Goal: Obtain resource: Obtain resource

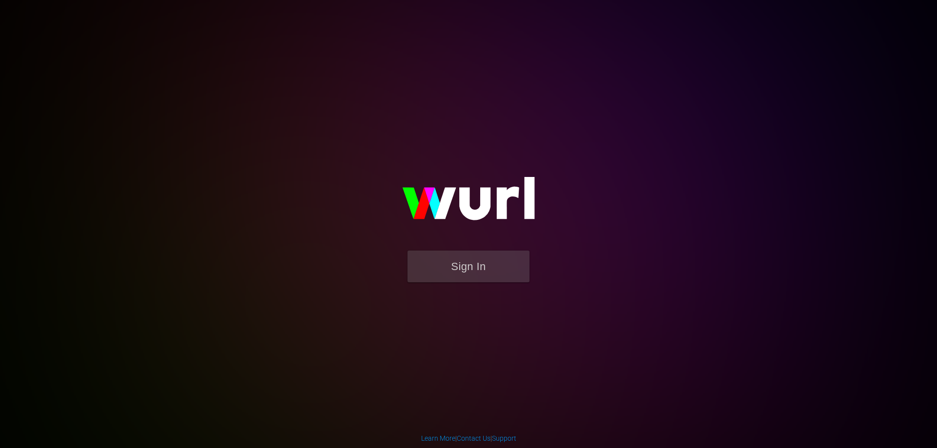
click at [462, 259] on button "Sign In" at bounding box center [468, 267] width 122 height 32
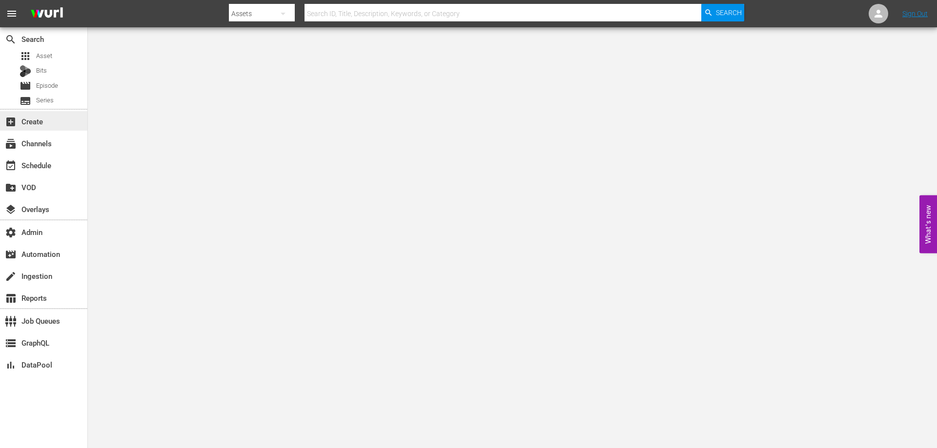
click at [51, 126] on div "add_box Create" at bounding box center [43, 121] width 87 height 20
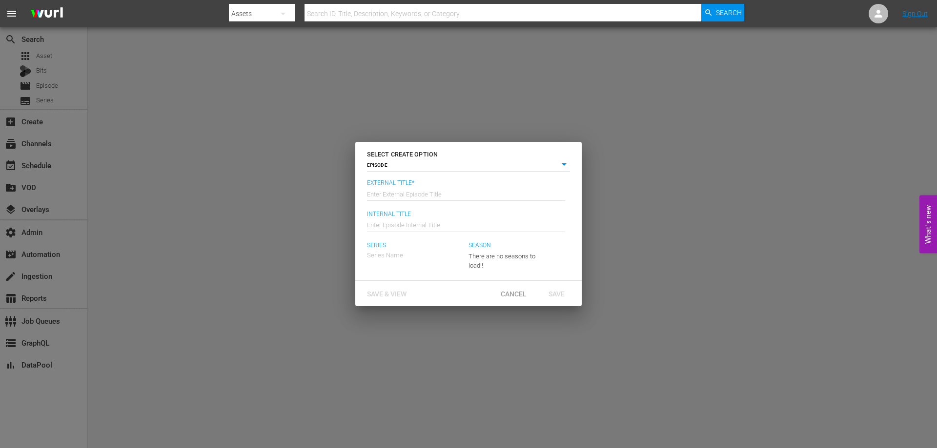
click at [44, 154] on div "SELECT CREATE OPTION EPISODE episode External Title* Enter External Episode Tit…" at bounding box center [468, 224] width 937 height 448
click at [44, 144] on div "SELECT CREATE OPTION EPISODE episode External Title* Enter External Episode Tit…" at bounding box center [468, 224] width 937 height 448
click at [511, 293] on span "Cancel" at bounding box center [513, 294] width 41 height 8
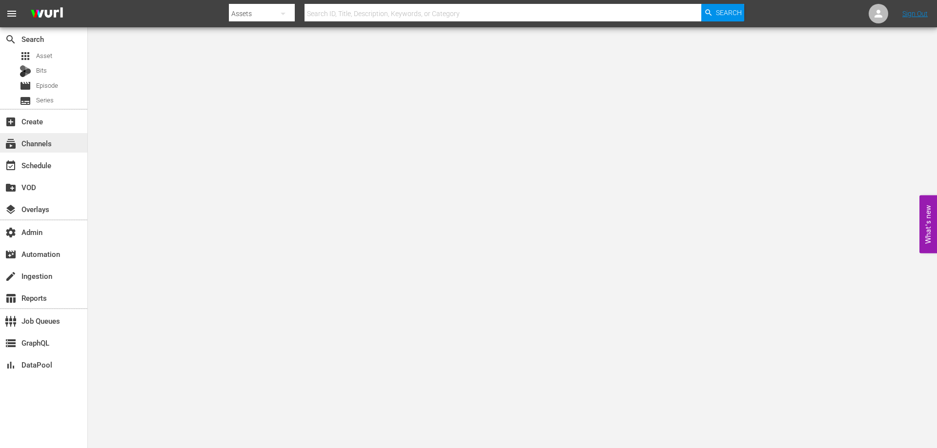
click at [54, 147] on div "subscriptions Channels" at bounding box center [43, 143] width 87 height 20
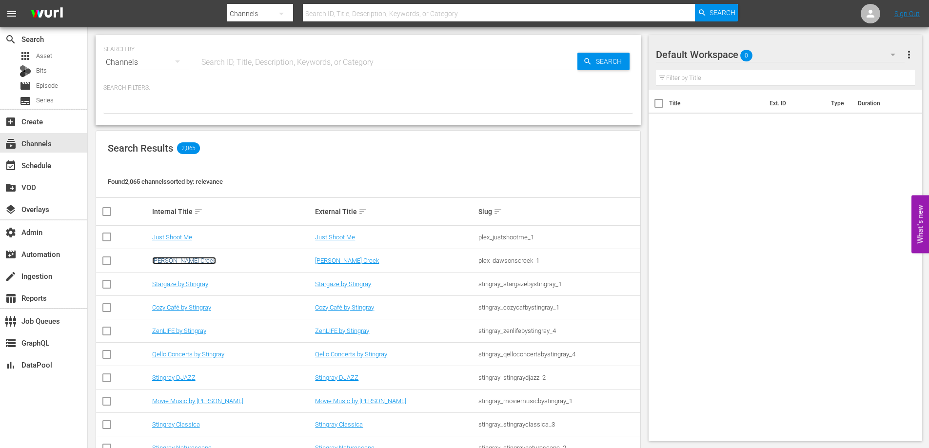
click at [190, 260] on link "[PERSON_NAME] Creek" at bounding box center [184, 260] width 64 height 7
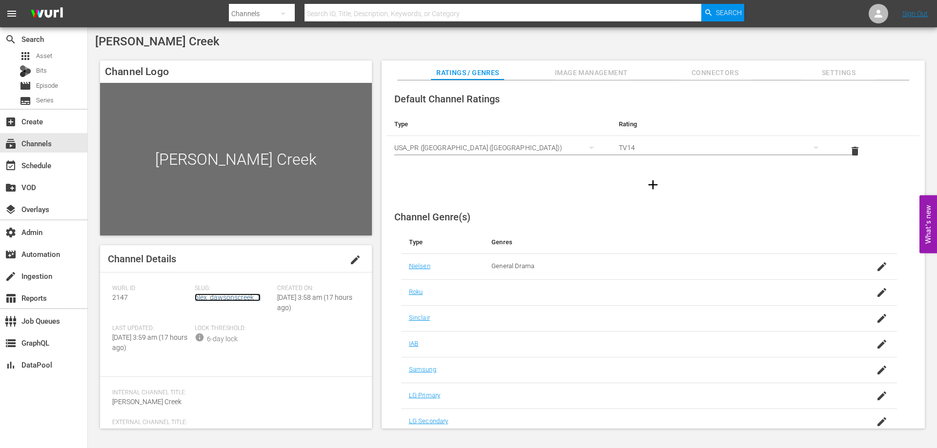
click at [234, 295] on link "plex_dawsonscreek_1" at bounding box center [228, 298] width 66 height 8
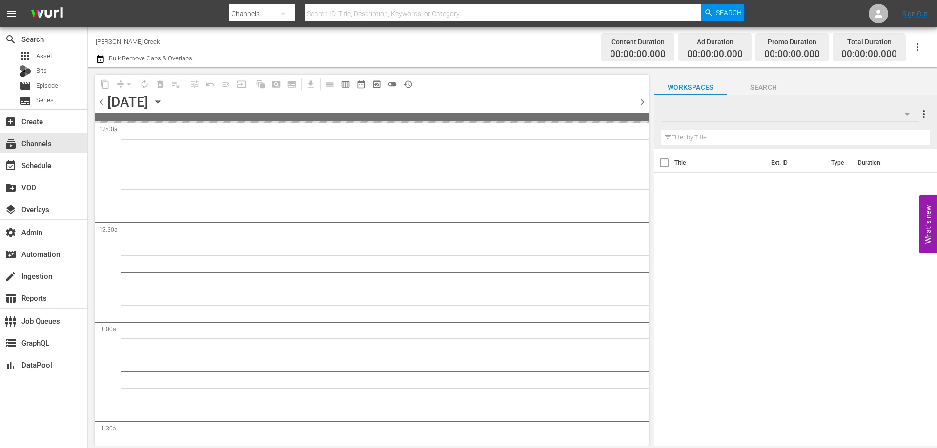
click at [925, 43] on button "button" at bounding box center [916, 47] width 23 height 23
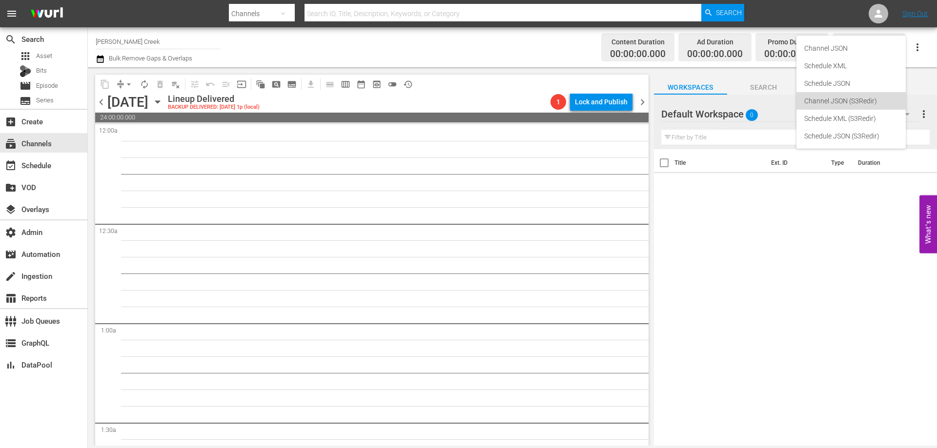
click at [871, 98] on div "Channel JSON (S3Redir)" at bounding box center [851, 101] width 94 height 18
click at [42, 140] on div "subscriptions Channels" at bounding box center [27, 142] width 55 height 9
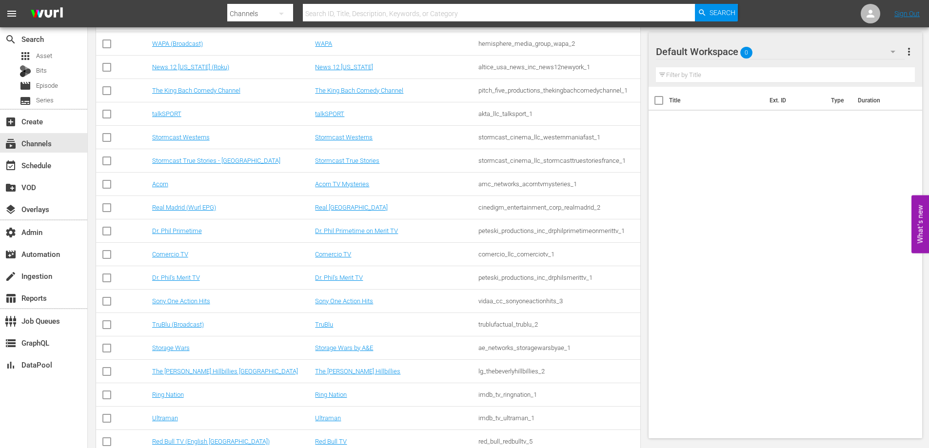
scroll to position [4140, 0]
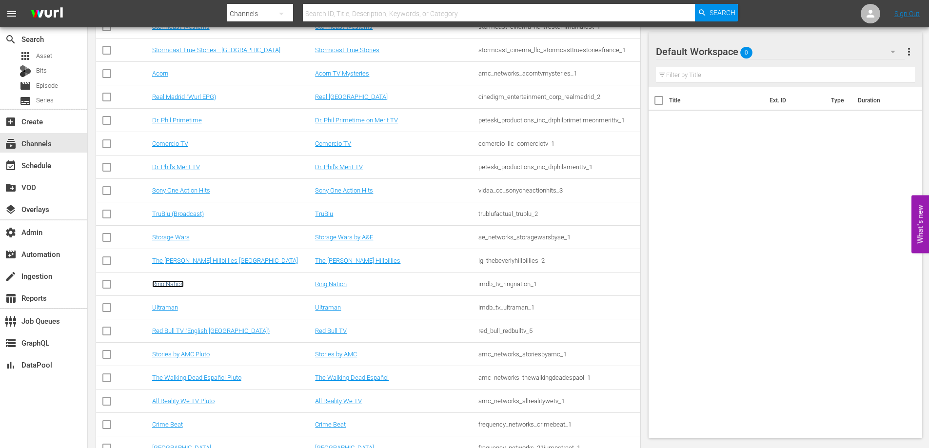
click at [163, 284] on link "Ring Nation" at bounding box center [168, 283] width 32 height 7
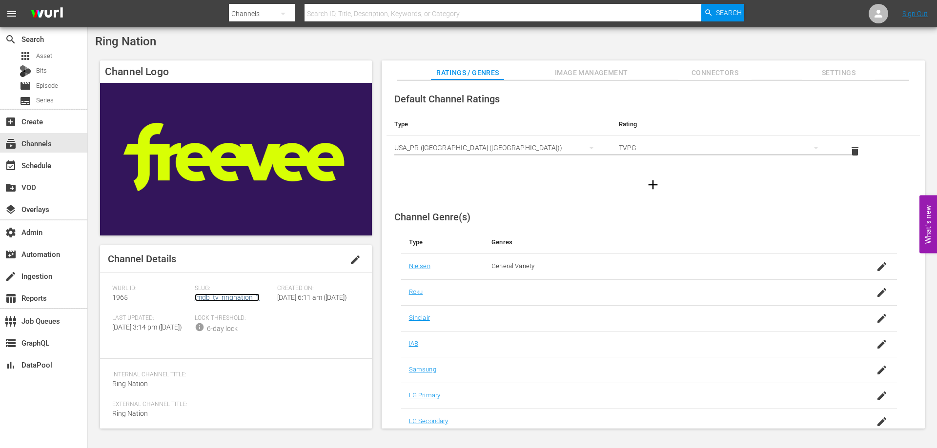
click at [253, 300] on link "imdb_tv_ringnation_1" at bounding box center [227, 298] width 65 height 8
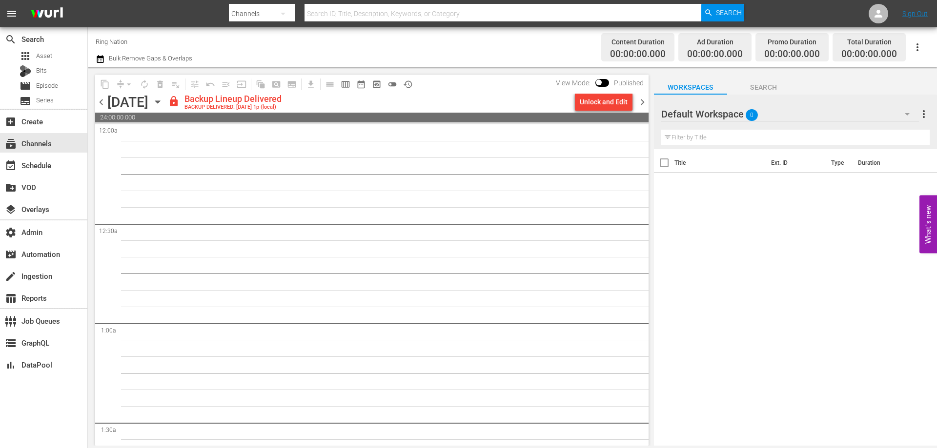
click at [917, 48] on icon "button" at bounding box center [917, 47] width 2 height 8
click at [866, 103] on div "Channel JSON (S3Redir)" at bounding box center [851, 101] width 94 height 18
